Goal: Information Seeking & Learning: Learn about a topic

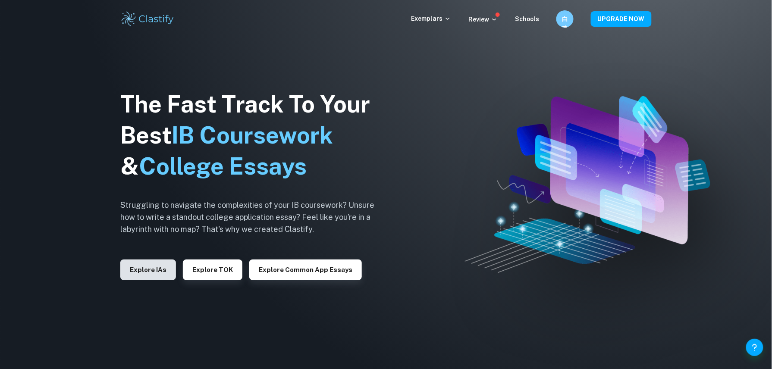
click at [135, 268] on button "Explore IAs" at bounding box center [148, 270] width 56 height 21
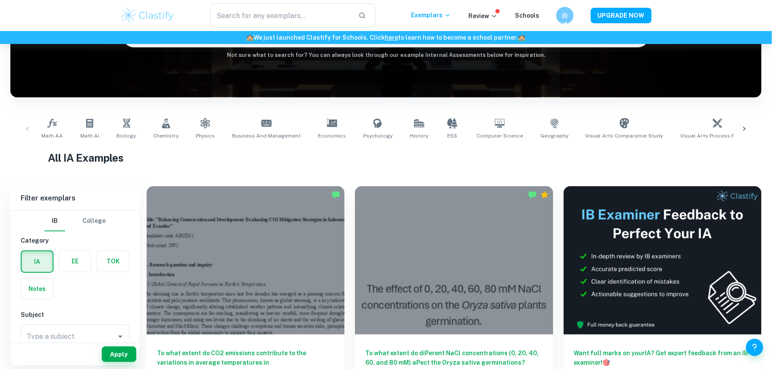
scroll to position [105, 0]
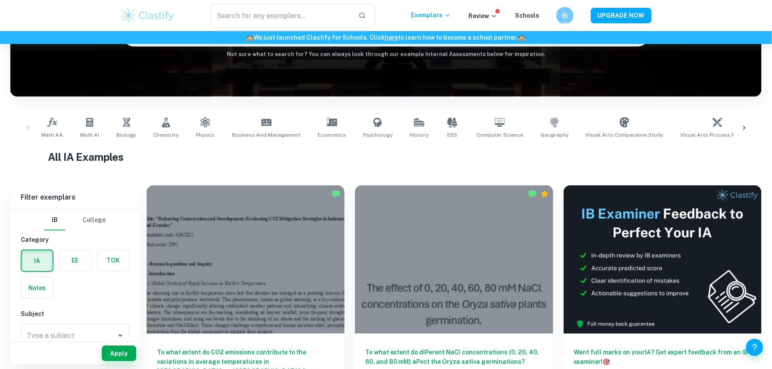
click at [74, 267] on label "button" at bounding box center [75, 260] width 32 height 21
click at [0, 0] on input "radio" at bounding box center [0, 0] width 0 height 0
click at [250, 125] on link "Business and Management" at bounding box center [267, 128] width 76 height 28
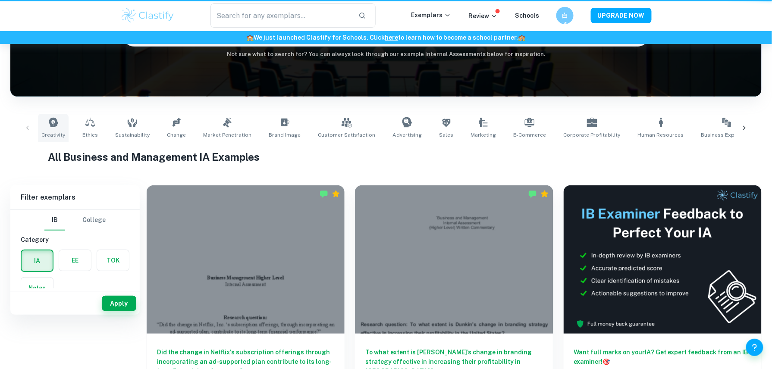
click at [58, 139] on span "Creativity" at bounding box center [53, 135] width 24 height 8
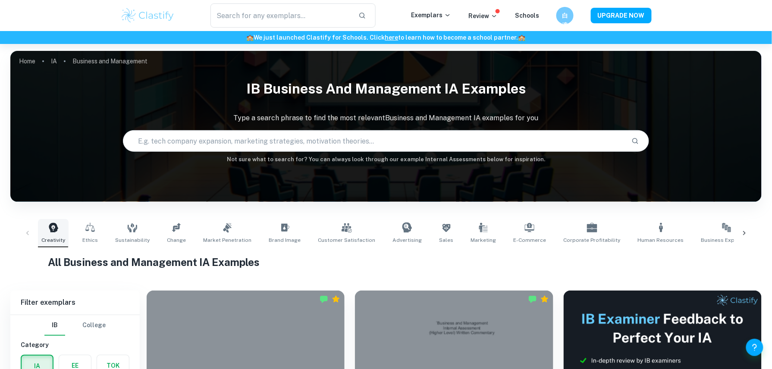
type input "Creativity"
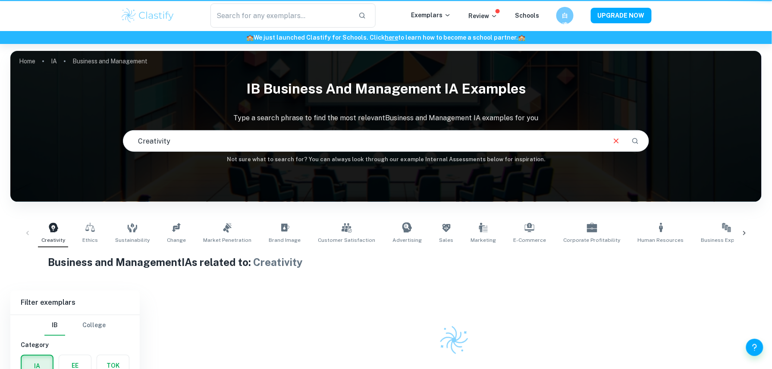
click at [27, 234] on div "Creativity Ethics Sustainability Change Market Penetration Brand Image Customer…" at bounding box center [386, 233] width 738 height 28
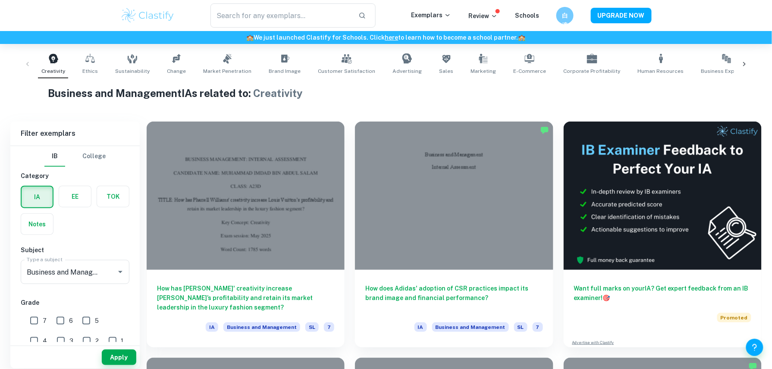
scroll to position [174, 0]
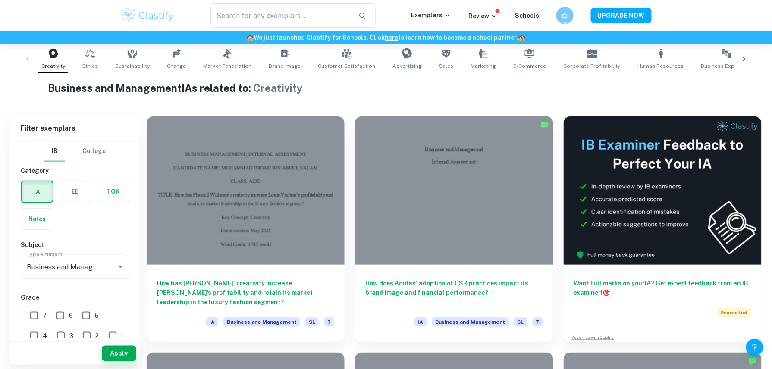
click at [78, 194] on label "button" at bounding box center [75, 191] width 32 height 21
click at [0, 0] on input "radio" at bounding box center [0, 0] width 0 height 0
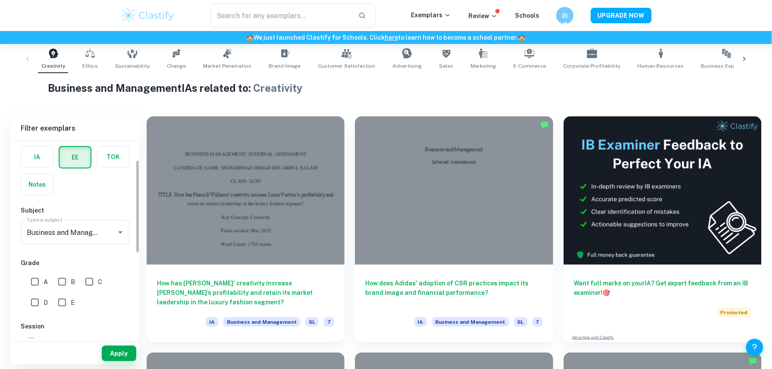
scroll to position [49, 0]
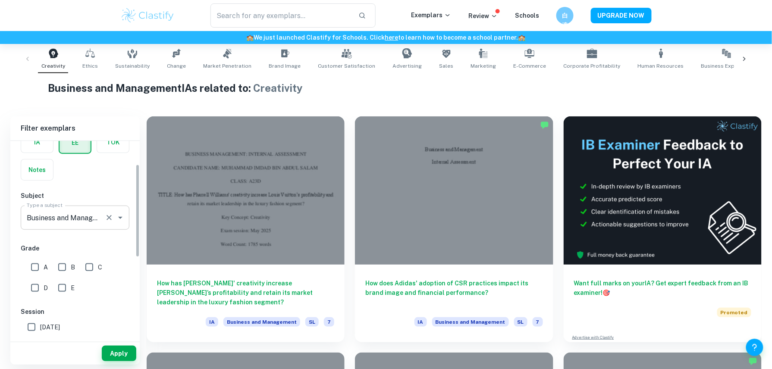
click at [43, 220] on input "Business and Management" at bounding box center [63, 218] width 77 height 16
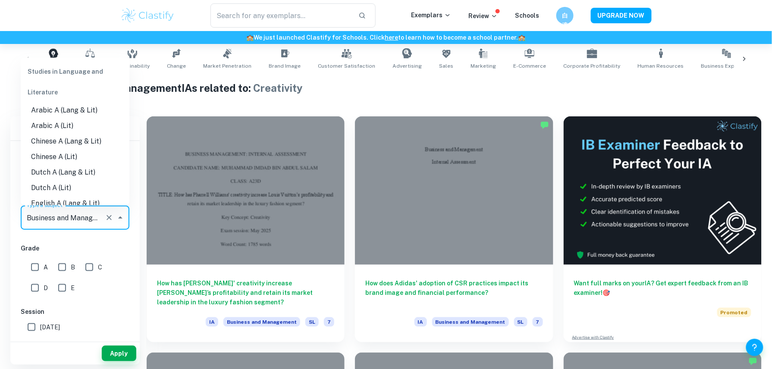
scroll to position [679, 0]
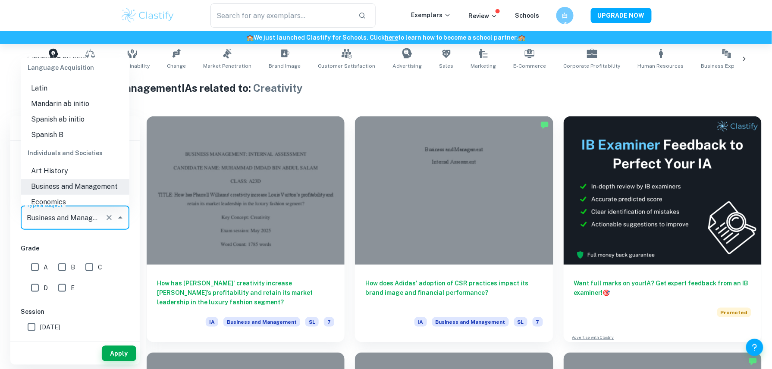
click at [40, 273] on input "A" at bounding box center [34, 267] width 17 height 17
checkbox input "true"
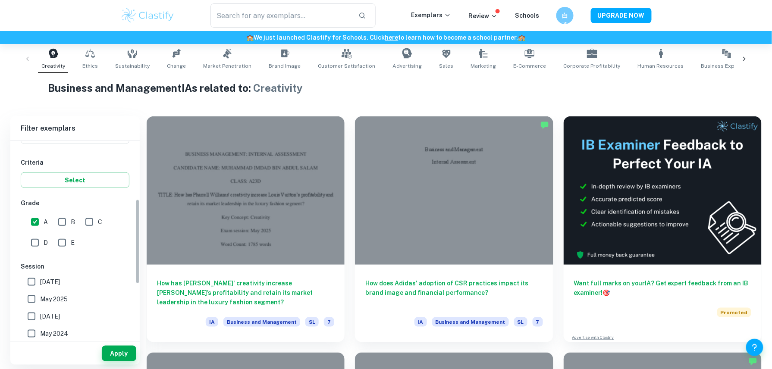
scroll to position [123, 0]
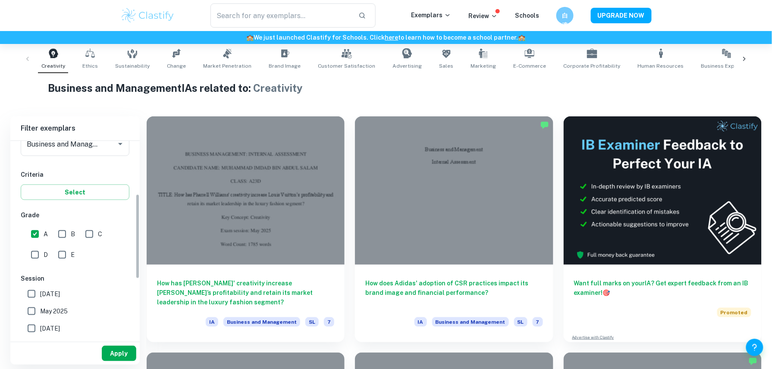
click at [111, 354] on button "Apply" at bounding box center [119, 354] width 35 height 16
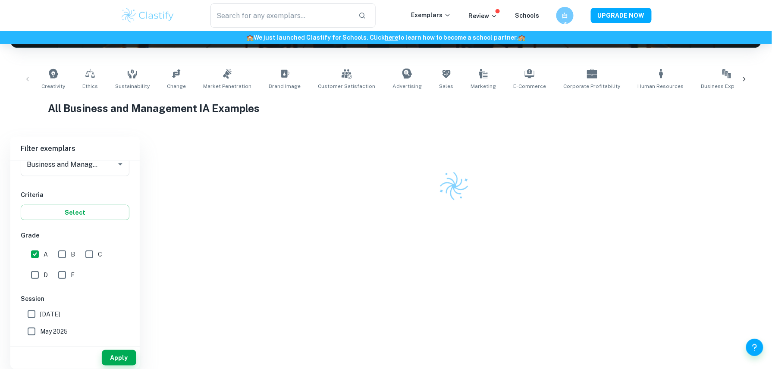
scroll to position [150, 0]
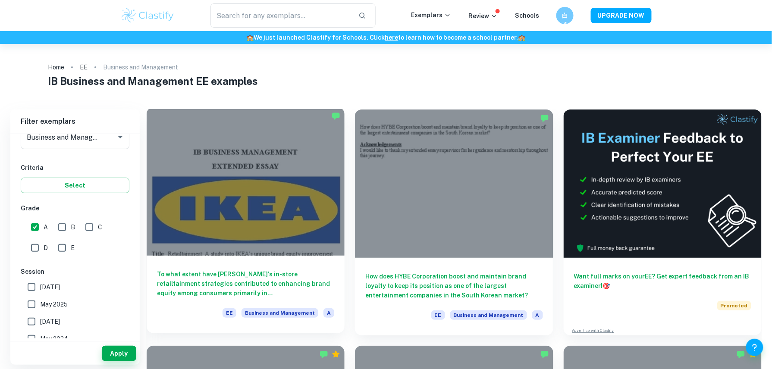
click at [197, 221] on div at bounding box center [246, 181] width 198 height 148
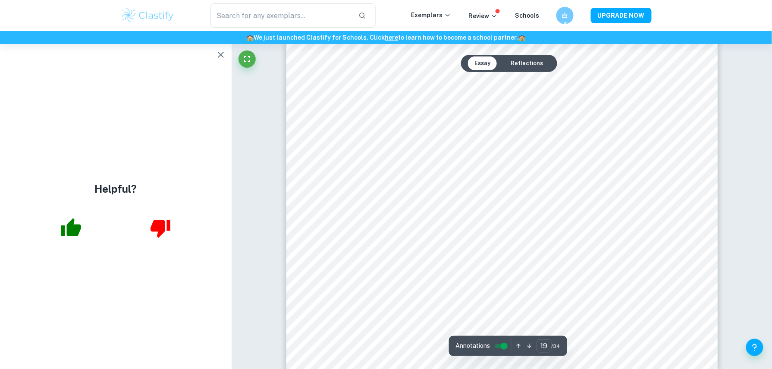
scroll to position [11449, 0]
click at [225, 61] on button "button" at bounding box center [220, 54] width 17 height 17
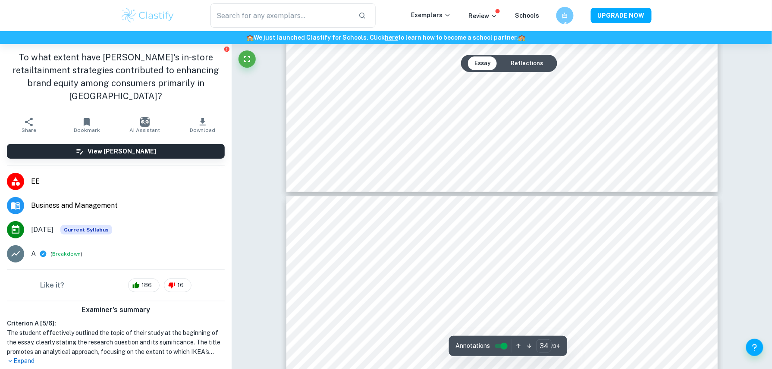
type input "33"
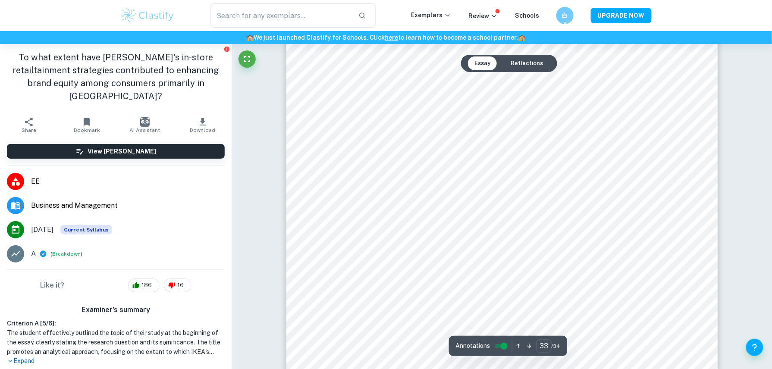
scroll to position [20025, 0]
